Goal: Information Seeking & Learning: Learn about a topic

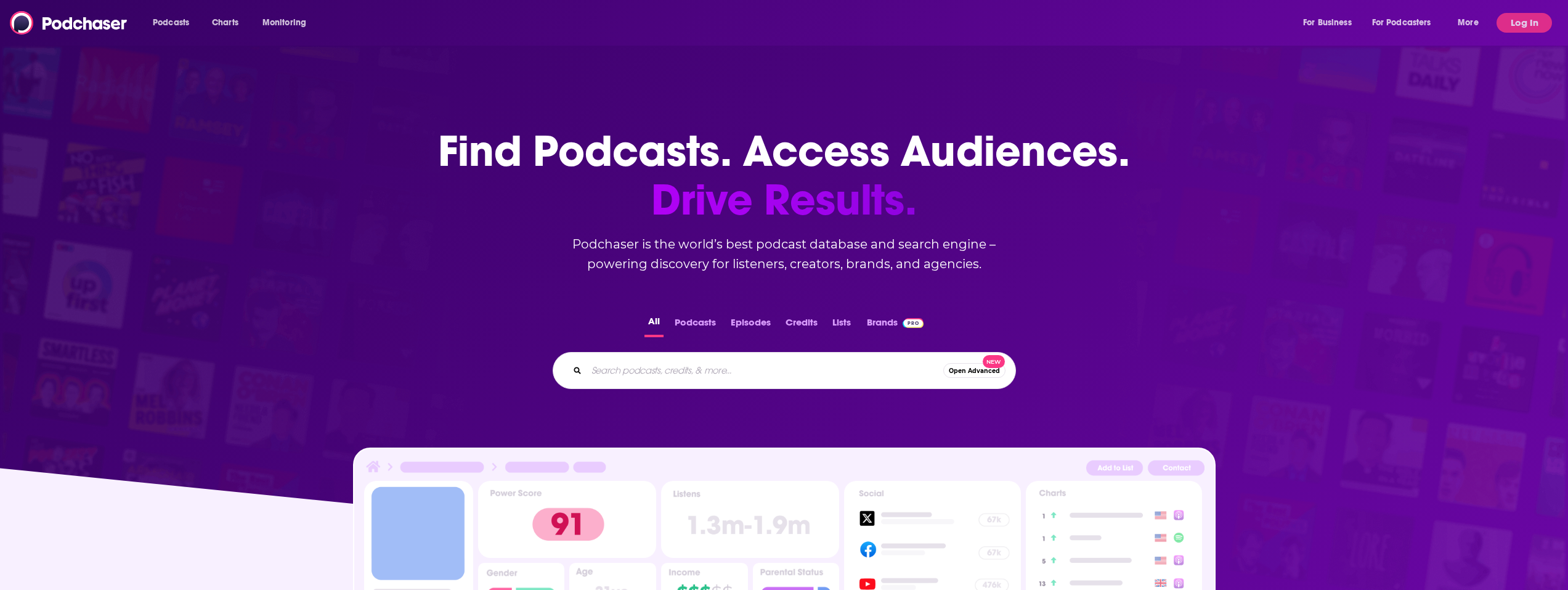
click at [677, 373] on input "Search podcasts, credits, & more..." at bounding box center [765, 371] width 357 height 20
type input "crude cast"
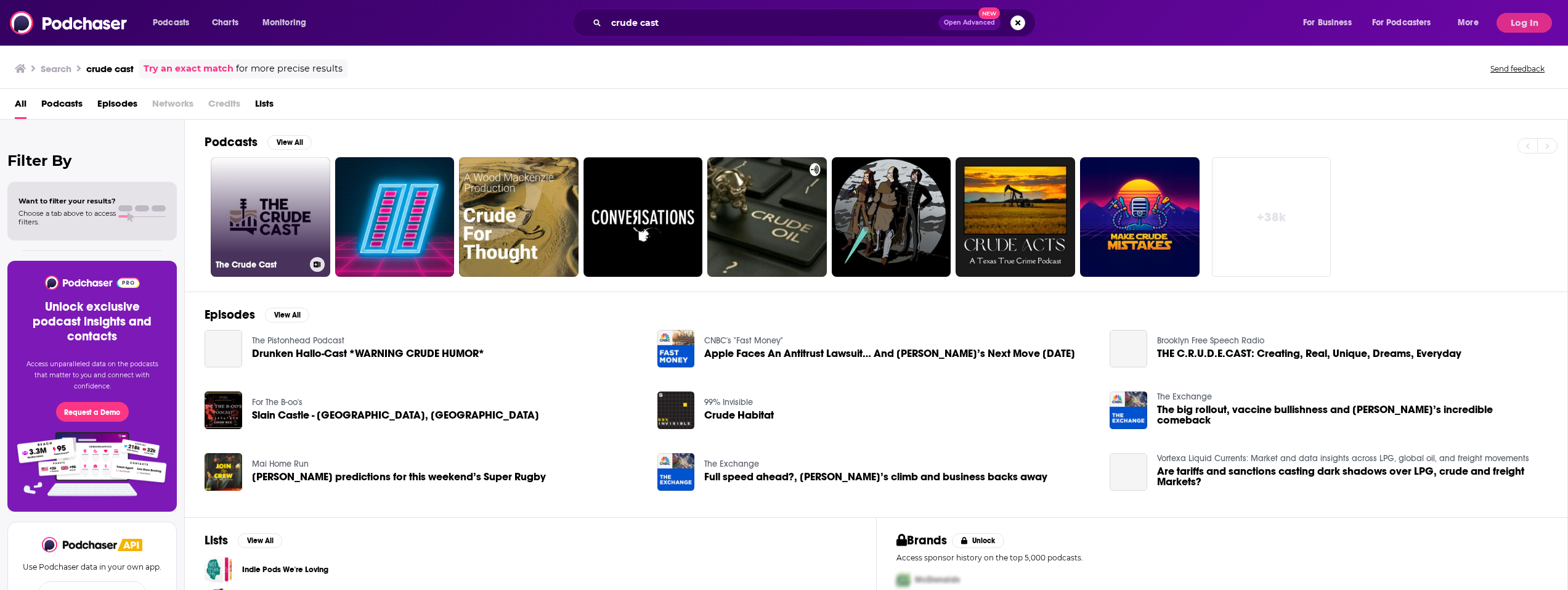
click at [280, 200] on link "The Crude Cast" at bounding box center [270, 216] width 119 height 119
